Goal: Task Accomplishment & Management: Use online tool/utility

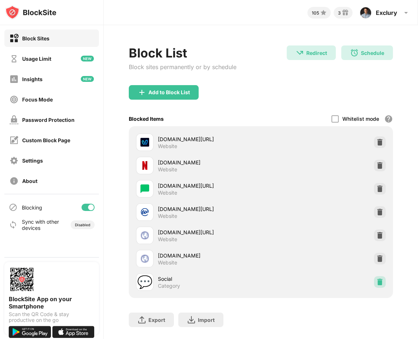
click at [382, 286] on div at bounding box center [380, 282] width 12 height 12
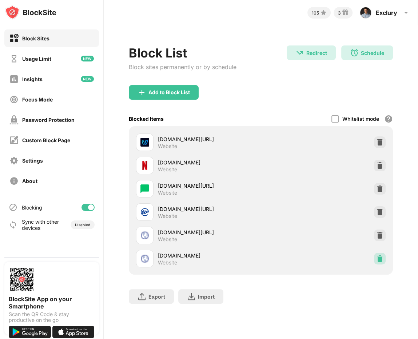
drag, startPoint x: 379, startPoint y: 261, endPoint x: 373, endPoint y: 265, distance: 7.1
click at [379, 261] on img at bounding box center [379, 258] width 7 height 7
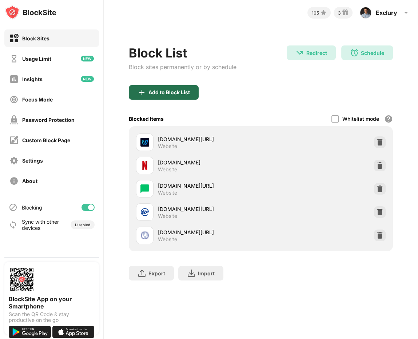
click at [143, 99] on div "Add to Block List" at bounding box center [164, 92] width 70 height 15
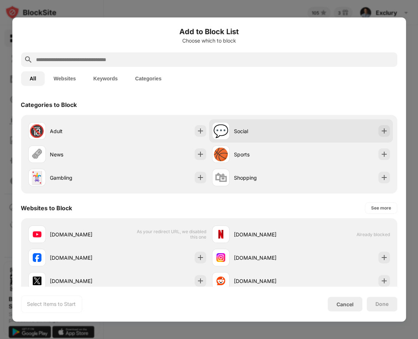
click at [252, 127] on div "💬 Social" at bounding box center [256, 130] width 89 height 17
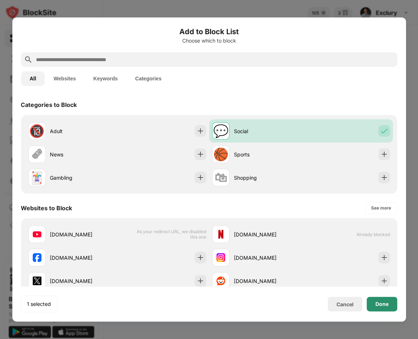
click at [387, 308] on div "Done" at bounding box center [382, 304] width 31 height 15
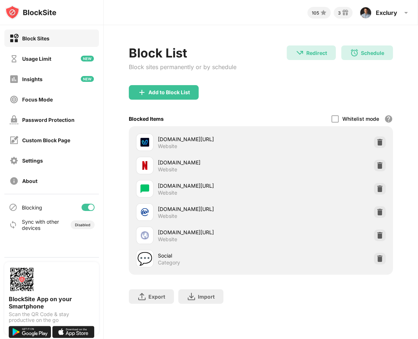
click at [329, 105] on div "Add to Block List" at bounding box center [261, 98] width 264 height 26
